Goal: Information Seeking & Learning: Learn about a topic

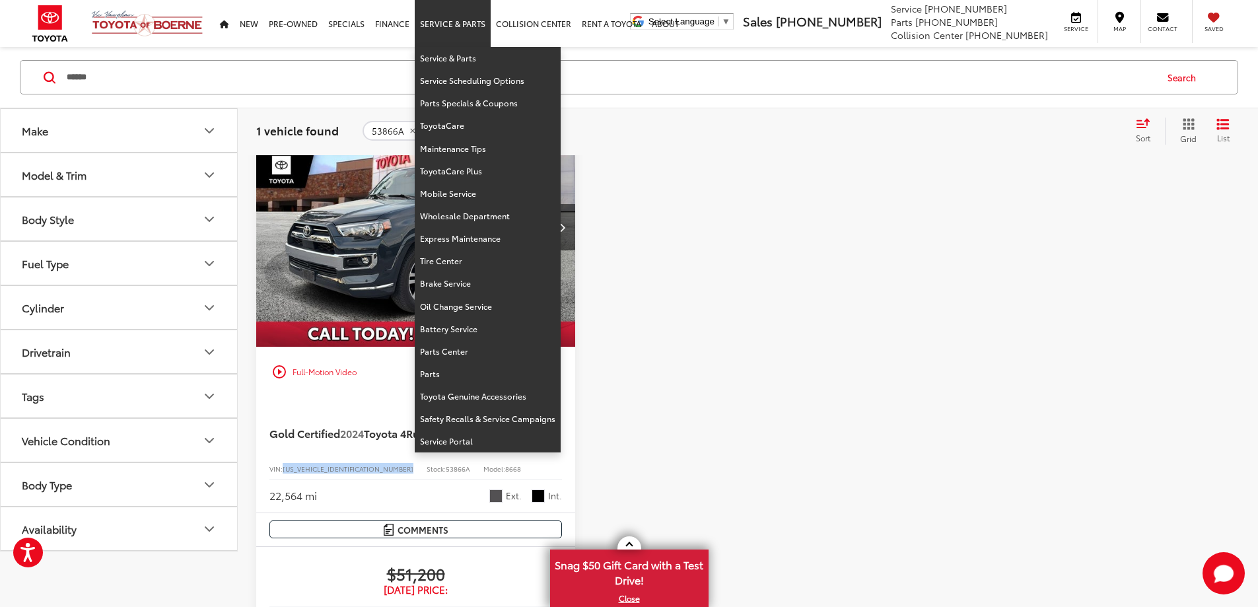
scroll to position [132, 0]
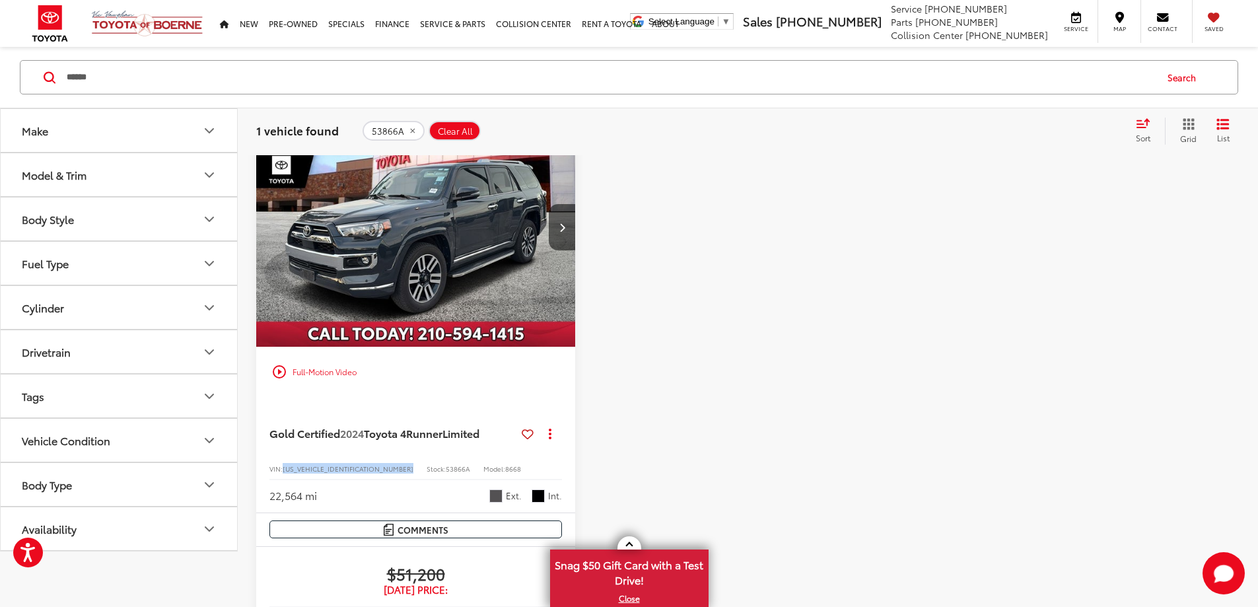
click at [452, 130] on span "Clear All" at bounding box center [455, 130] width 35 height 11
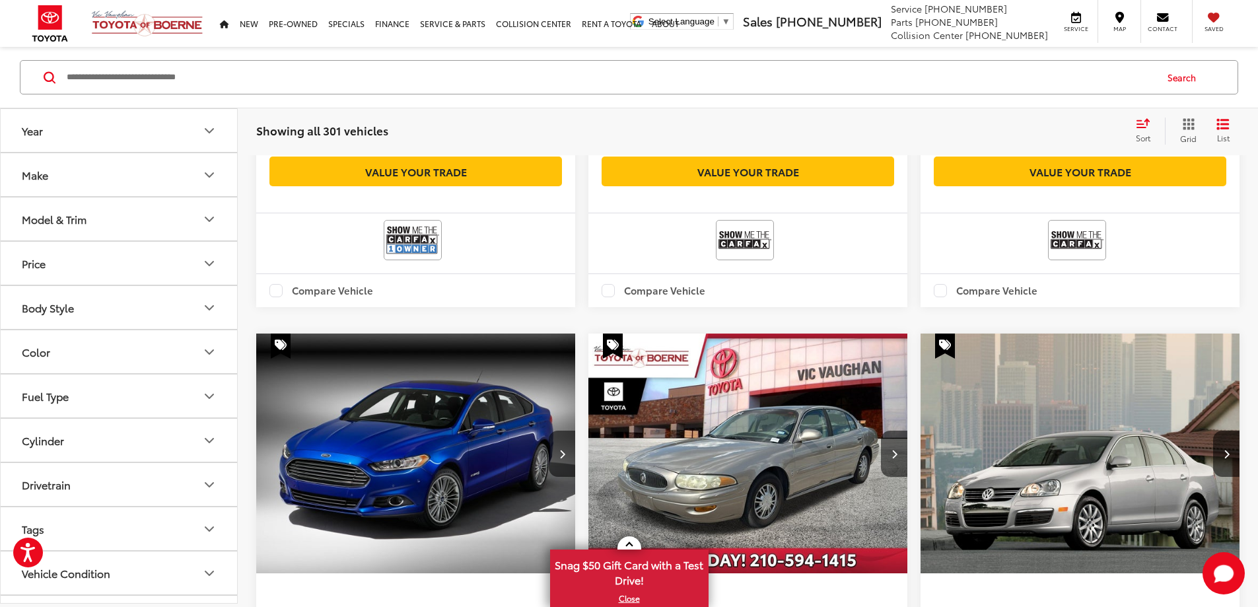
scroll to position [677, 0]
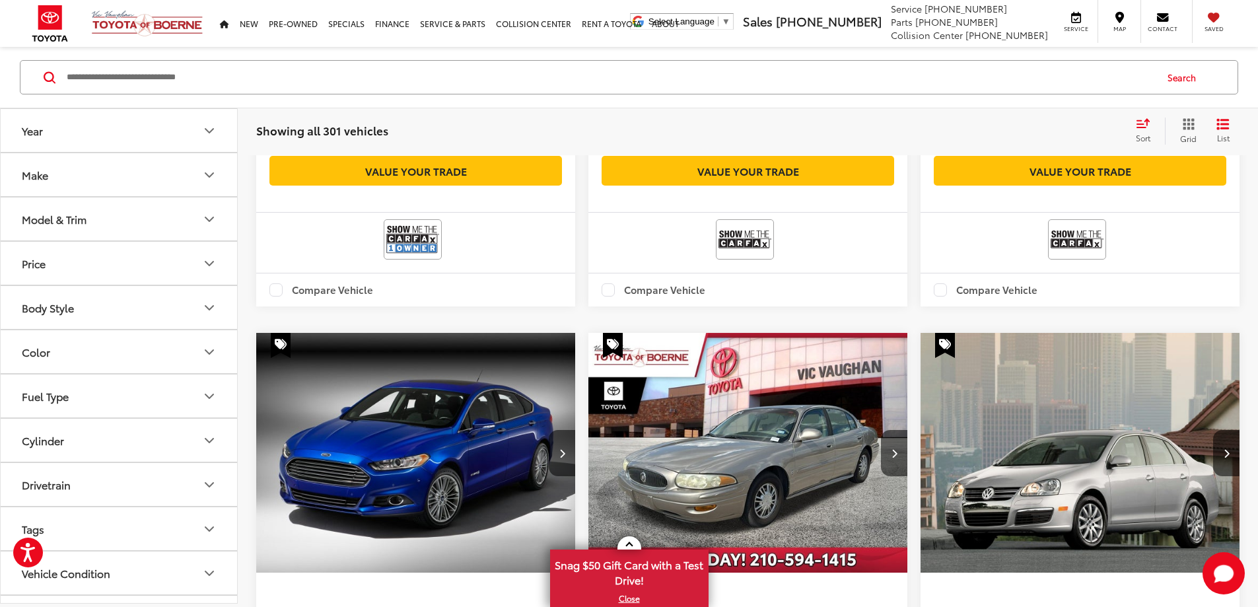
click at [74, 223] on div "Model & Trim" at bounding box center [54, 219] width 65 height 13
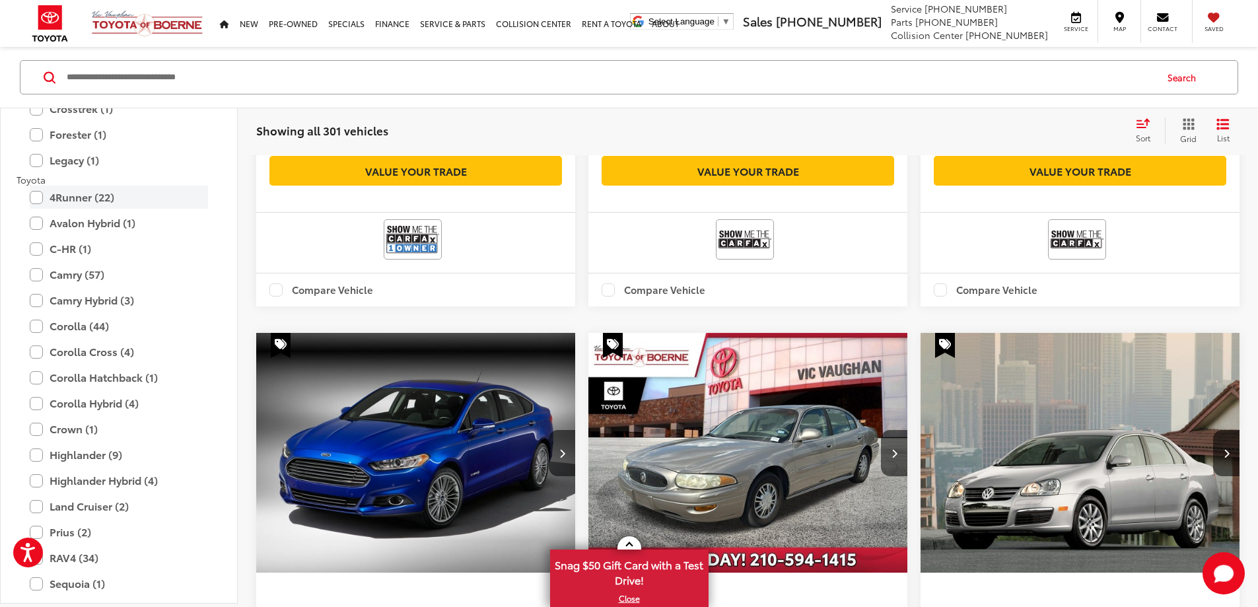
scroll to position [1848, 0]
click at [99, 193] on label "4Runner (22)" at bounding box center [119, 196] width 178 height 23
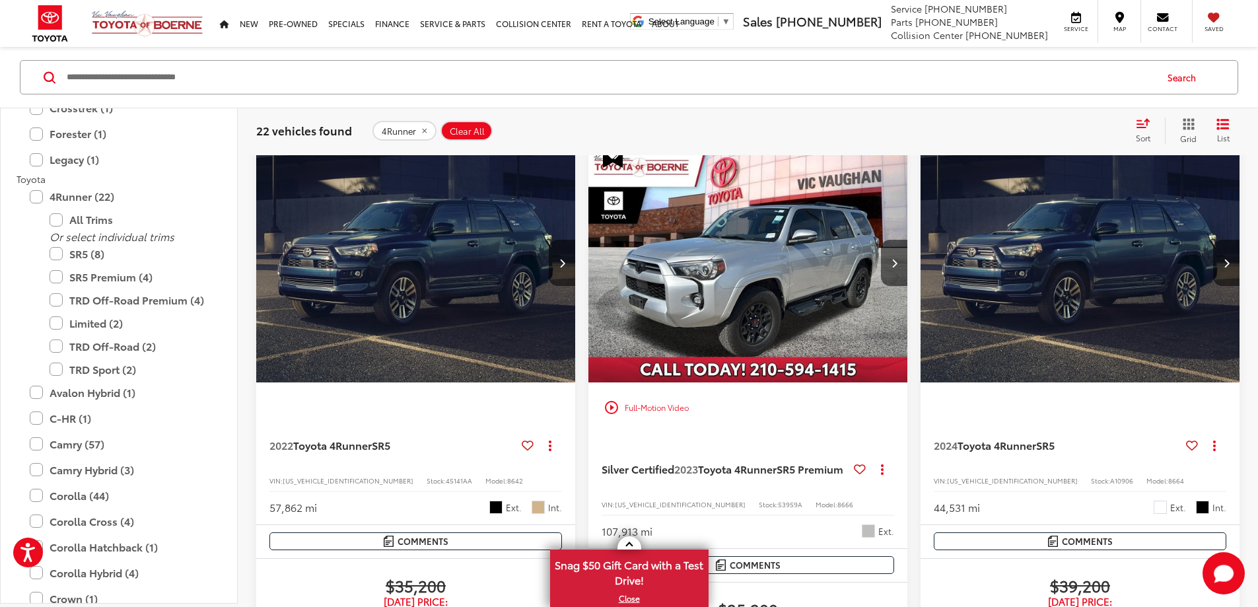
scroll to position [874, 0]
click at [636, 539] on link at bounding box center [629, 542] width 24 height 13
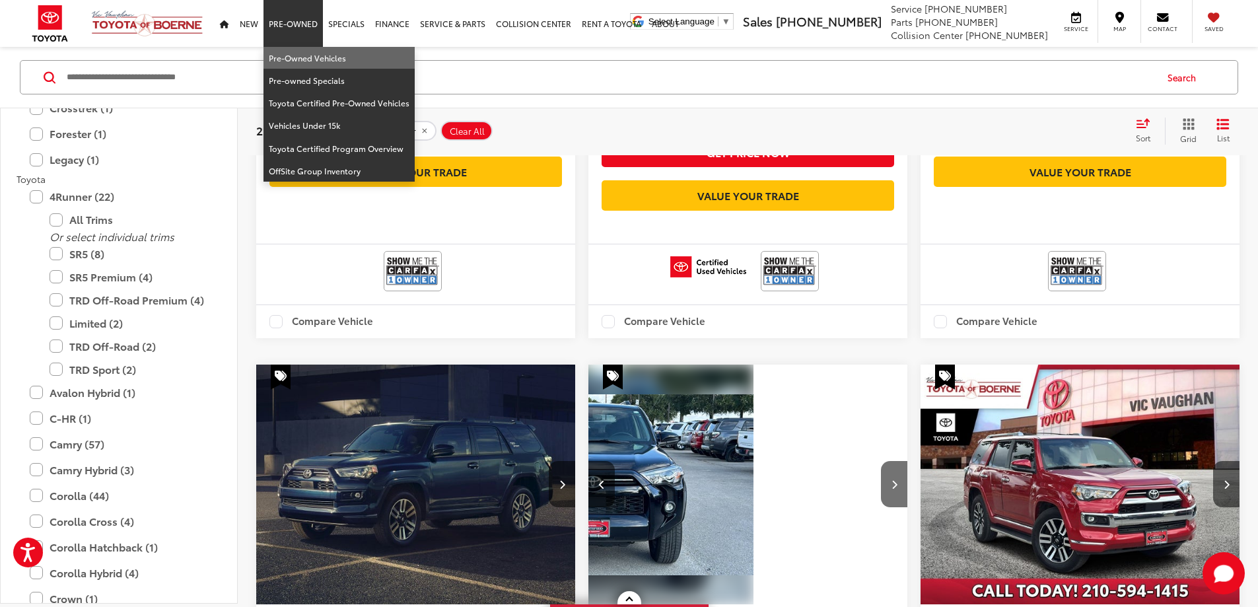
scroll to position [1428, 0]
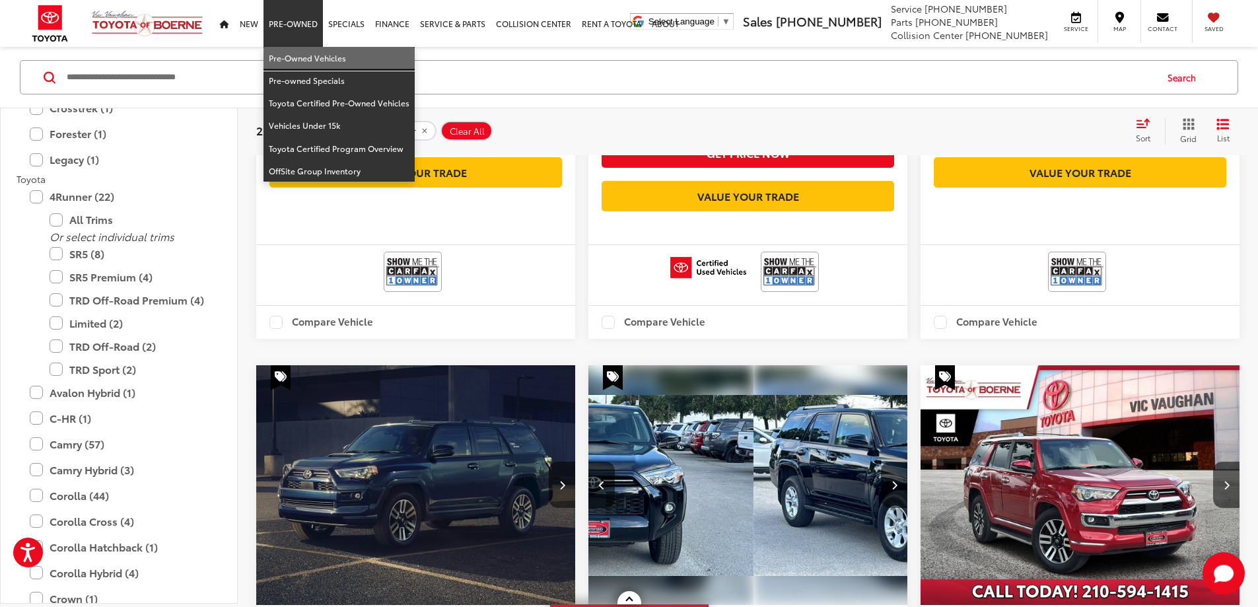
click at [285, 50] on link "Pre-Owned Vehicles" at bounding box center [338, 58] width 151 height 22
